Goal: Task Accomplishment & Management: Use online tool/utility

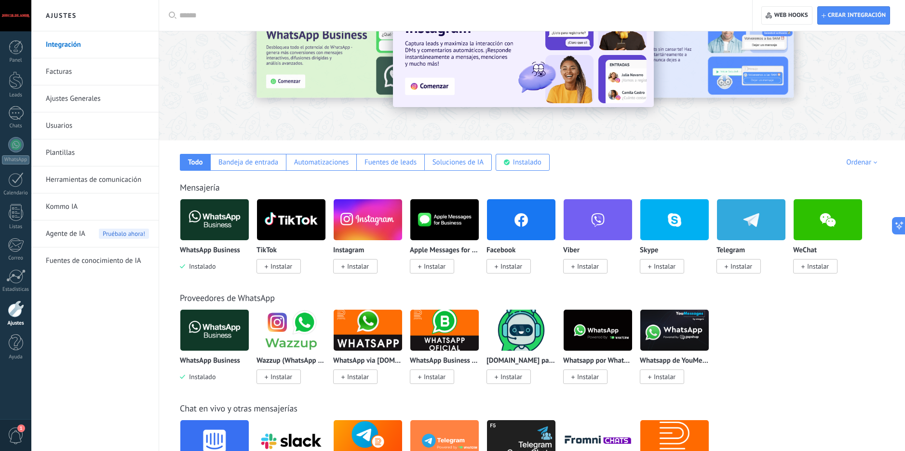
click at [216, 216] on img at bounding box center [214, 219] width 69 height 47
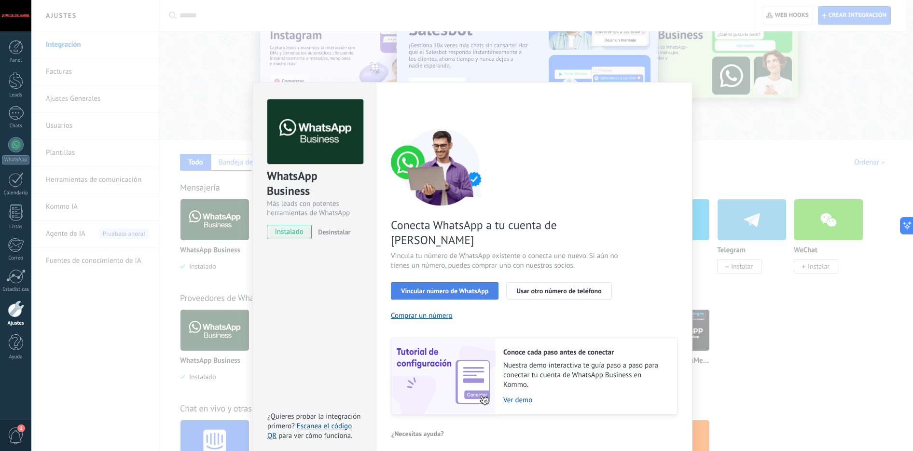
click at [431, 282] on button "Vincular número de WhatsApp" at bounding box center [445, 290] width 108 height 17
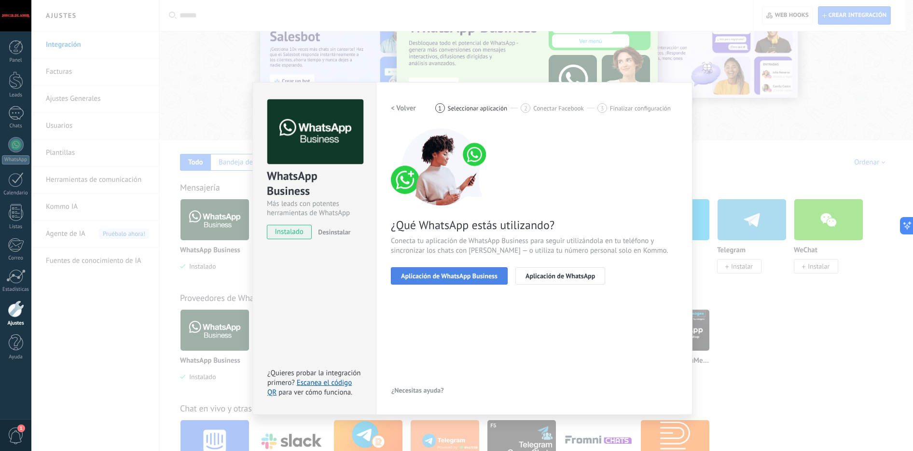
click at [446, 274] on span "Aplicación de WhatsApp Business" at bounding box center [449, 276] width 96 height 7
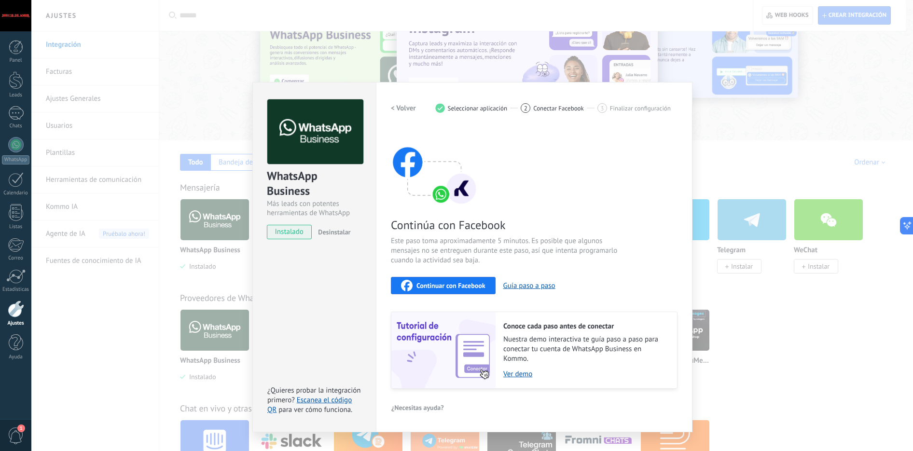
click at [449, 286] on span "Continuar con Facebook" at bounding box center [450, 285] width 69 height 7
